Goal: Task Accomplishment & Management: Complete application form

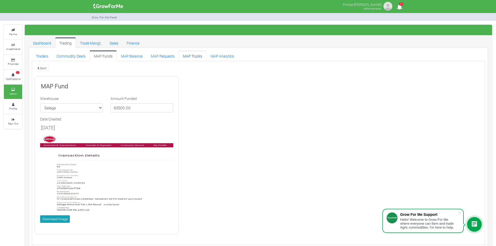
click at [187, 53] on link "MAP Trucks" at bounding box center [193, 56] width 28 height 10
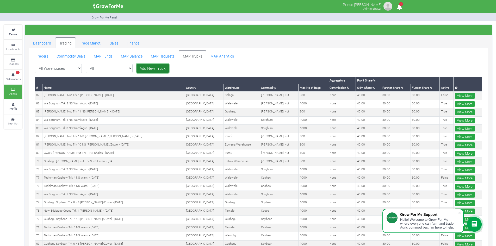
click at [139, 67] on link "Add New Truck" at bounding box center [152, 68] width 32 height 9
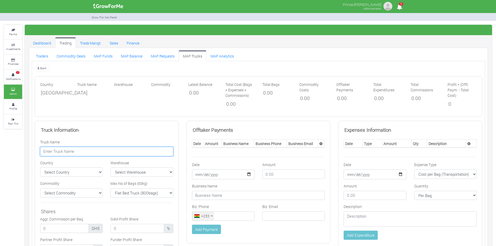
click at [102, 151] on input "text" at bounding box center [106, 151] width 133 height 9
paste input "@IT Consortium Support Team Please can you inform the Finance team that we've t…"
type input "@IT Consortium Support Team Please can you inform the Finance team that we've t…"
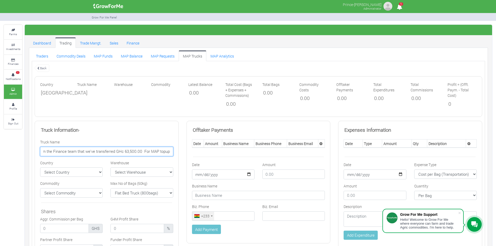
click at [102, 151] on input "@IT Consortium Support Team Please can you inform the Finance team that we've t…" at bounding box center [106, 151] width 133 height 9
paste input "Gwolu [PERSON_NAME] Nut Trk 2 NS Shaibu - [DATE]"
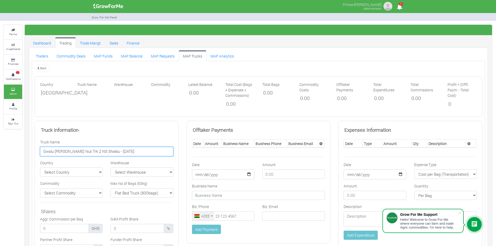
type input "Gwolu [PERSON_NAME] Nut Trk 2 NS Shaibu - [DATE]"
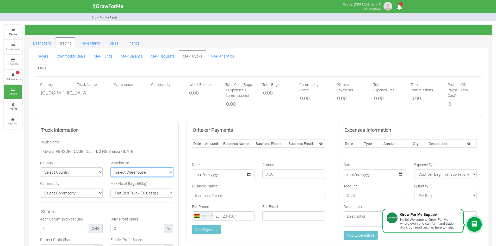
click at [131, 170] on select "Select Warehouse TDX Navrongo Walewale Garu (Faranaya) Kintampo" at bounding box center [141, 171] width 63 height 9
select select "9"
click at [110, 167] on select "Select Warehouse TDX Navrongo Walewale Garu (Faranaya) Kintampo" at bounding box center [141, 171] width 63 height 9
click at [137, 195] on select "Flat Bed Truck (800bags) Bucket Truck (1000bags) Rhino Truck 1 (500bags) Rhino …" at bounding box center [141, 192] width 63 height 9
select select "1000"
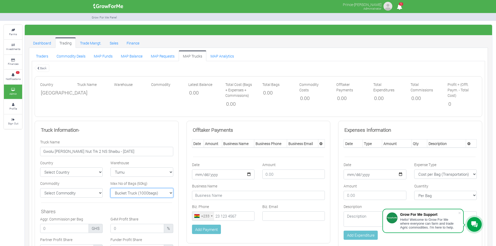
click at [110, 188] on select "Flat Bed Truck (800bags) Bucket Truck (1000bags) Rhino Truck 1 (500bags) Rhino …" at bounding box center [141, 192] width 63 height 9
click at [95, 195] on select "Select Commodity Yellow Maize Chicken Tractor Royal Aroma Maize" at bounding box center [71, 192] width 63 height 9
select select "11"
click at [40, 188] on select "Select Commodity Yellow Maize Chicken Tractor Royal Aroma Maize" at bounding box center [71, 192] width 63 height 9
click at [78, 169] on select "Select Country Ghana Nigeria" at bounding box center [71, 171] width 63 height 9
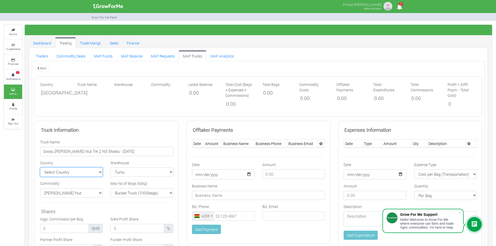
select select "[GEOGRAPHIC_DATA]"
click at [40, 167] on select "Select Country Ghana Nigeria" at bounding box center [71, 171] width 63 height 9
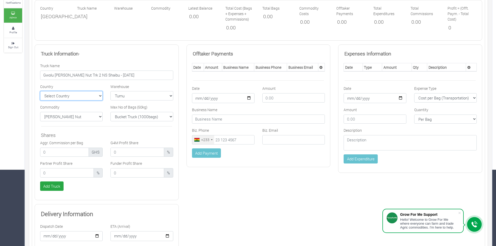
scroll to position [78, 0]
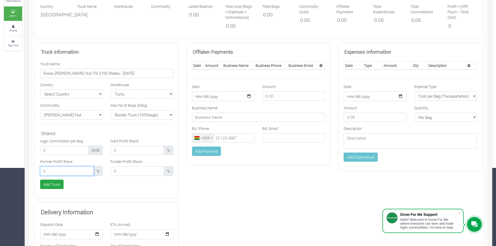
click at [63, 173] on input "number" at bounding box center [67, 170] width 54 height 9
type input "30.00"
click at [126, 150] on input "number" at bounding box center [137, 150] width 54 height 9
type input "40.00"
click at [125, 173] on input "number" at bounding box center [137, 170] width 54 height 9
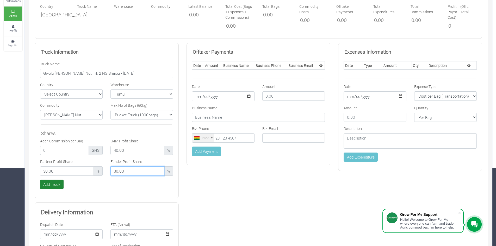
type input "30.00"
click at [53, 184] on button "Add Truck" at bounding box center [51, 184] width 23 height 9
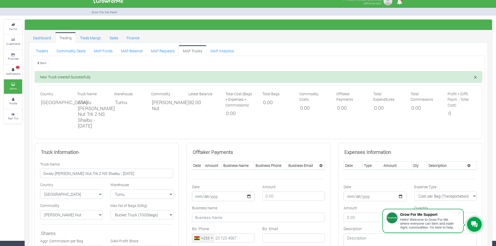
scroll to position [13, 0]
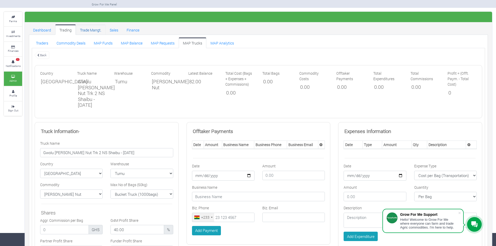
click at [93, 31] on link "Trade Mangt." at bounding box center [91, 29] width 30 height 10
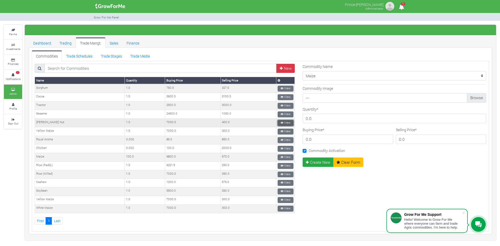
click at [284, 123] on link "View" at bounding box center [286, 123] width 16 height 6
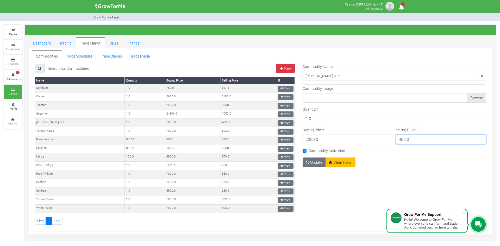
click at [413, 141] on input "400.0" at bounding box center [441, 139] width 91 height 9
type input "415.00"
click at [309, 163] on button "Update" at bounding box center [314, 162] width 23 height 9
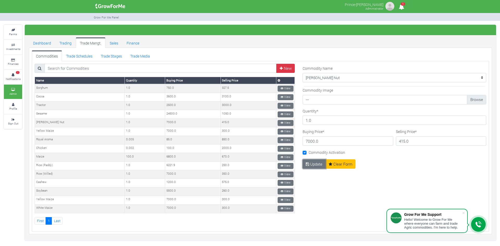
click at [309, 163] on button "Update" at bounding box center [314, 163] width 23 height 9
click at [65, 44] on link "Trading" at bounding box center [65, 43] width 21 height 10
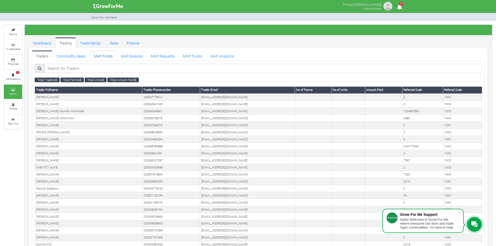
click at [109, 56] on link "MAP Funds" at bounding box center [103, 56] width 27 height 10
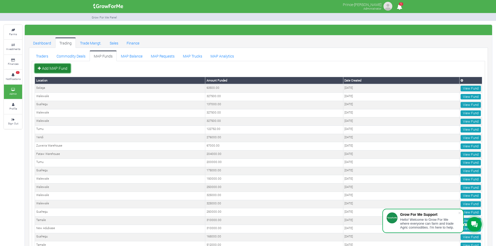
click at [60, 66] on link "Add MAP Fund" at bounding box center [53, 68] width 36 height 9
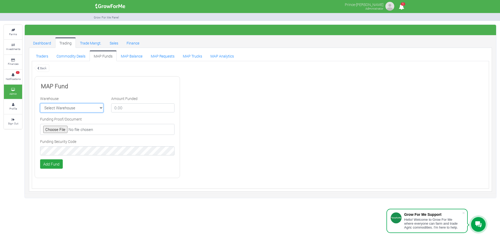
click at [92, 107] on select "Select Warehouse TDX Navrongo [GEOGRAPHIC_DATA] Garu (Faranaya) Kintampo Langbe…" at bounding box center [71, 107] width 63 height 9
select select "9"
click at [40, 103] on select "Select Warehouse TDX Navrongo [GEOGRAPHIC_DATA] Garu (Faranaya) Kintampo Langbe…" at bounding box center [71, 107] width 63 height 9
click at [137, 108] on input "number" at bounding box center [142, 107] width 63 height 9
type input "150000"
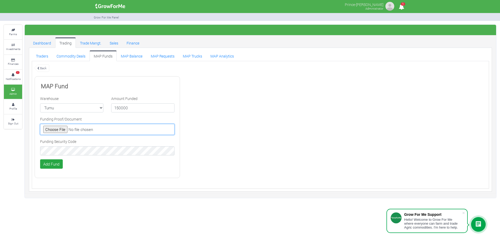
click at [59, 129] on input "file" at bounding box center [107, 129] width 134 height 11
type input "C:\fakepath\GHc 150,000.00.jpeg"
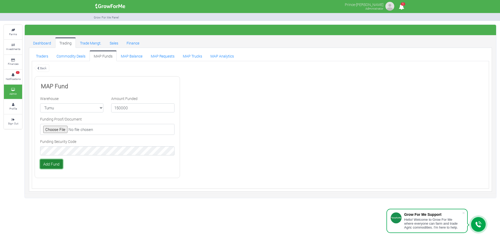
click at [55, 165] on button "Add Fund" at bounding box center [51, 163] width 23 height 9
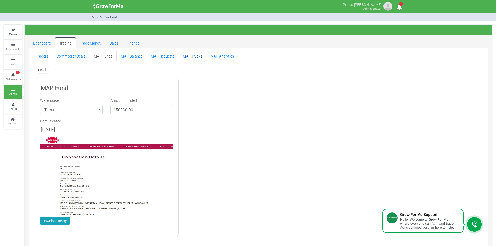
click at [190, 55] on link "MAP Trucks" at bounding box center [193, 56] width 28 height 10
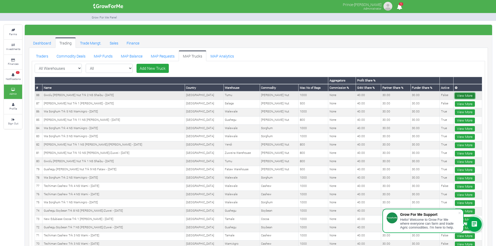
click at [460, 96] on link "View More" at bounding box center [465, 96] width 20 height 6
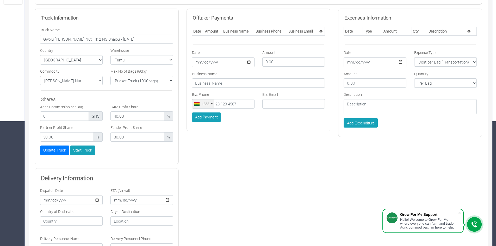
scroll to position [126, 0]
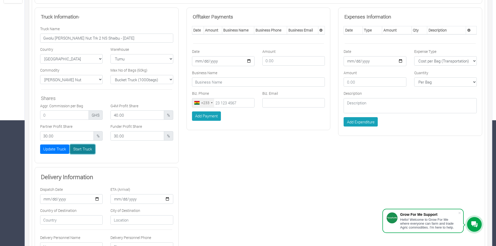
click at [84, 145] on button "Start Truck" at bounding box center [82, 149] width 25 height 9
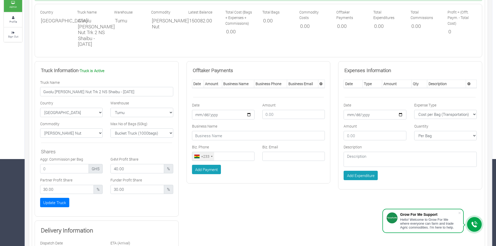
scroll to position [91, 0]
